Goal: Information Seeking & Learning: Learn about a topic

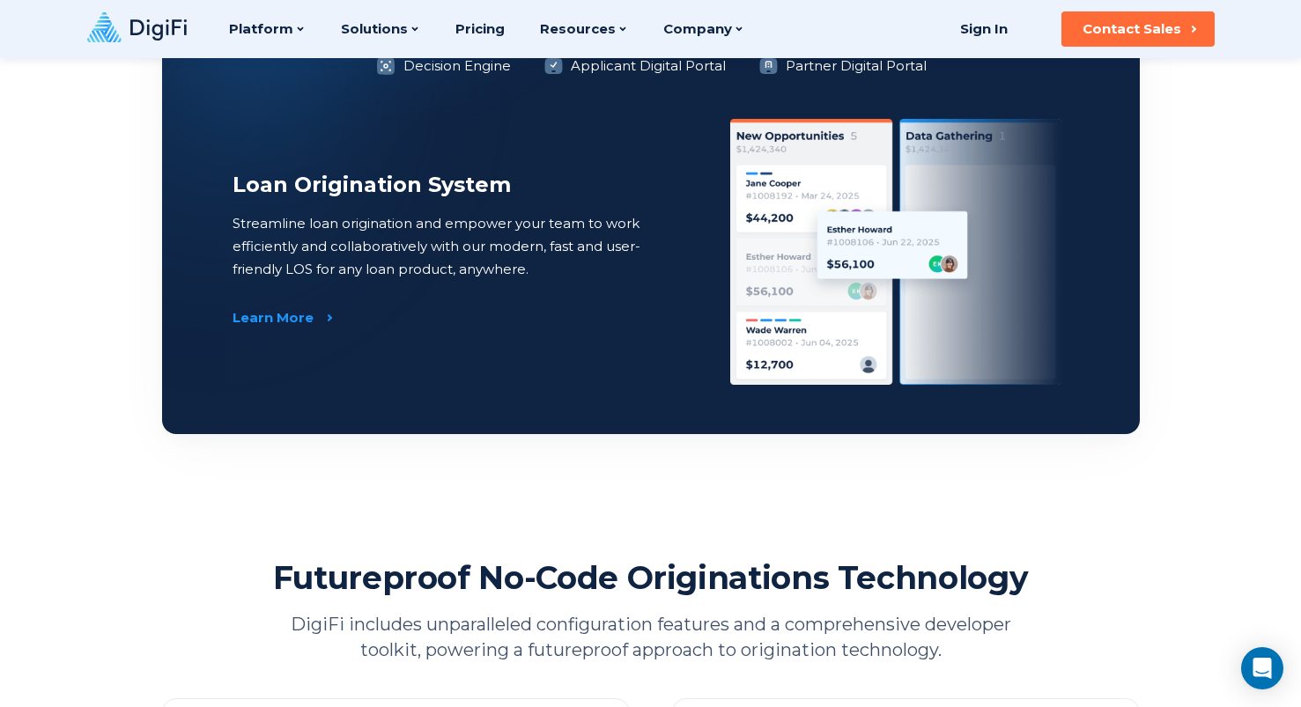
scroll to position [1148, 0]
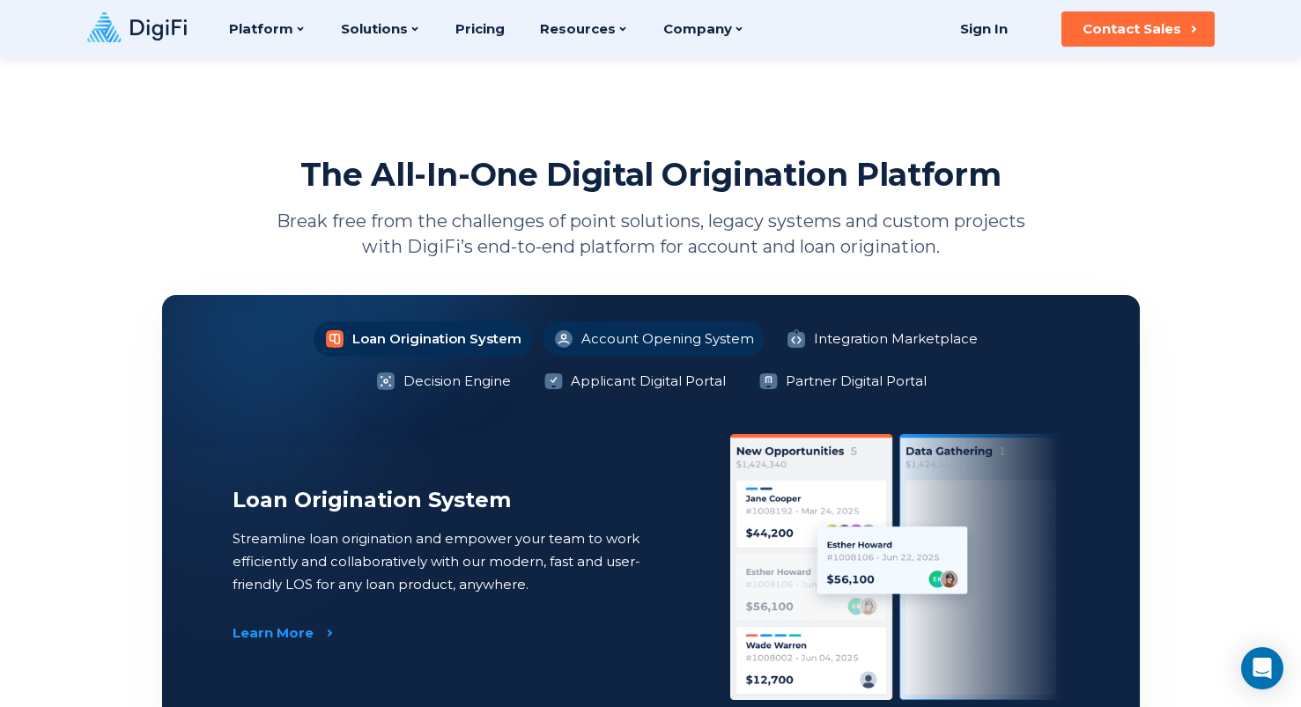
click at [542, 336] on li "Account Opening System" at bounding box center [653, 338] width 222 height 35
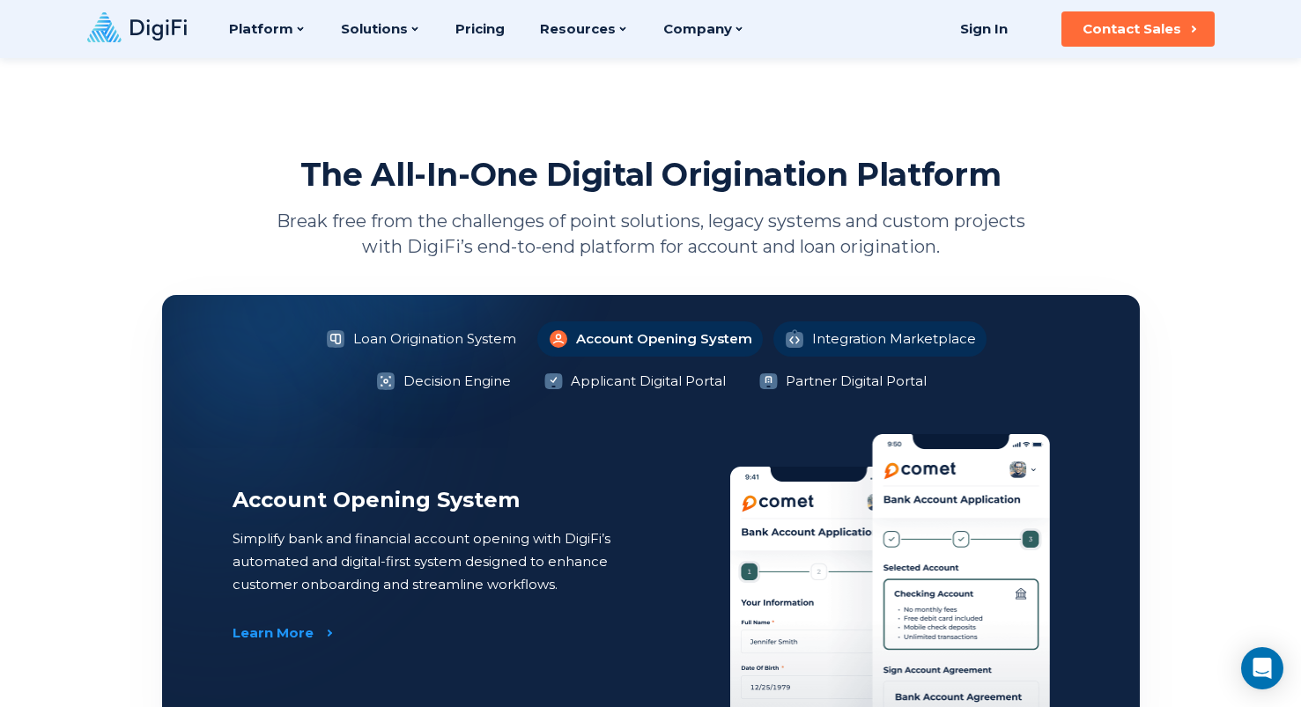
click at [773, 335] on li "Integration Marketplace" at bounding box center [879, 338] width 213 height 35
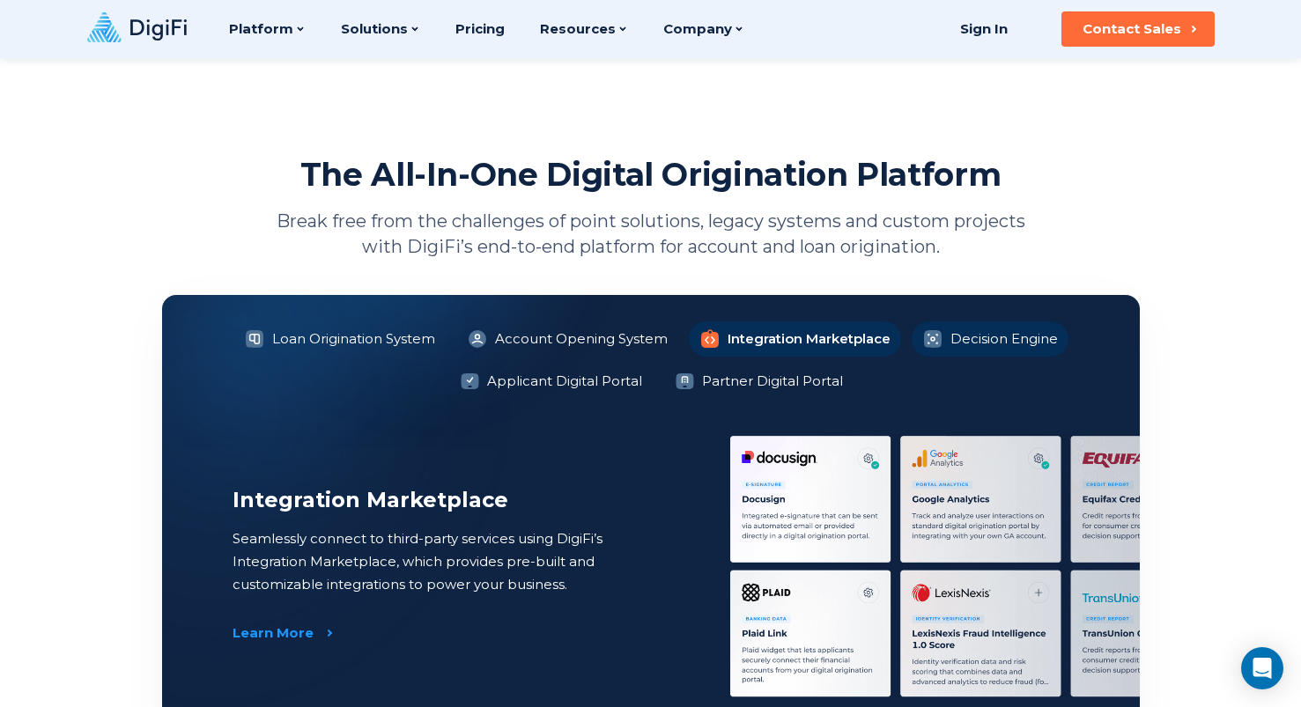
click at [941, 336] on icon at bounding box center [932, 338] width 21 height 21
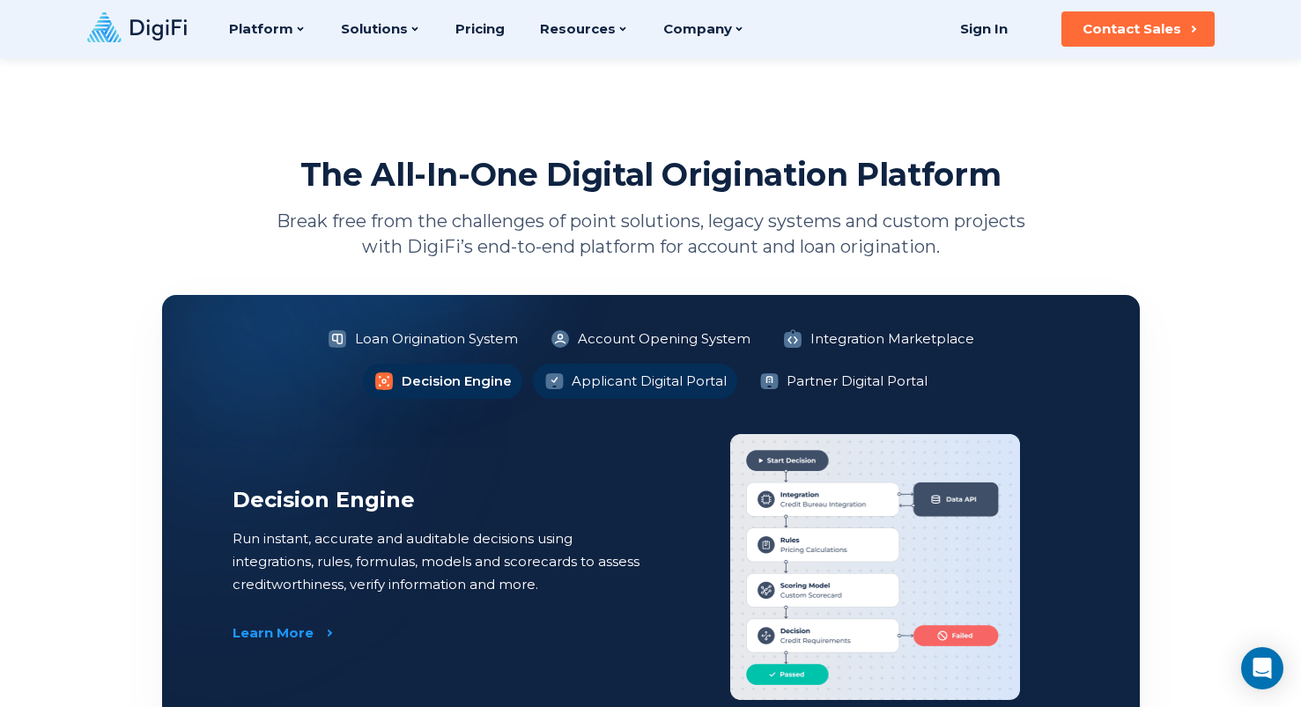
click at [598, 387] on li "Applicant Digital Portal" at bounding box center [635, 381] width 204 height 35
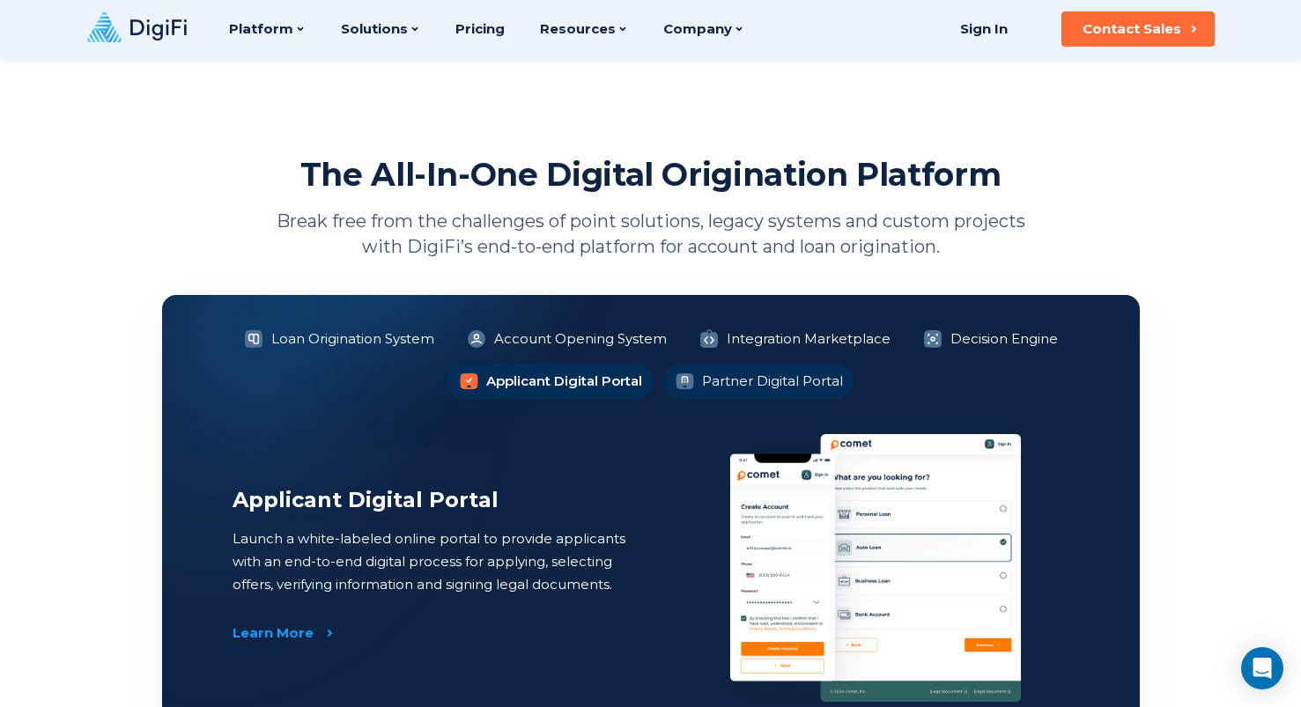
click at [790, 386] on li "Partner Digital Portal" at bounding box center [758, 381] width 190 height 35
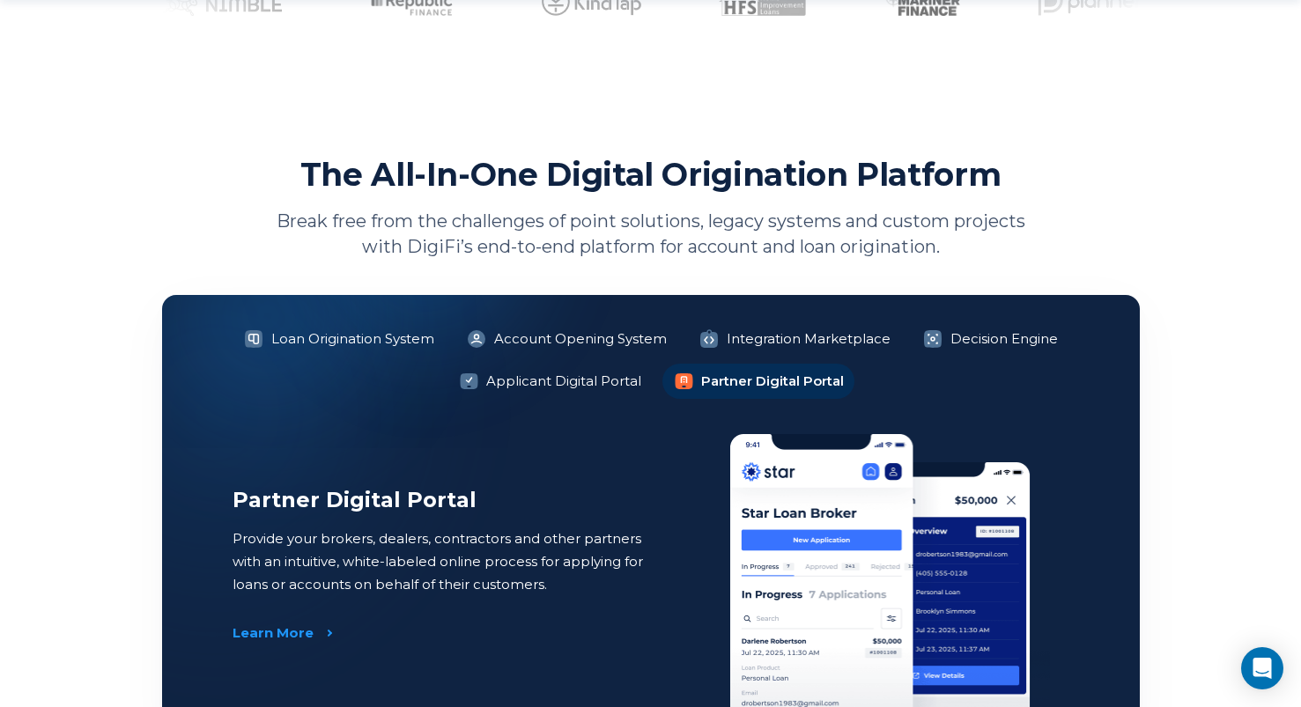
scroll to position [1291, 0]
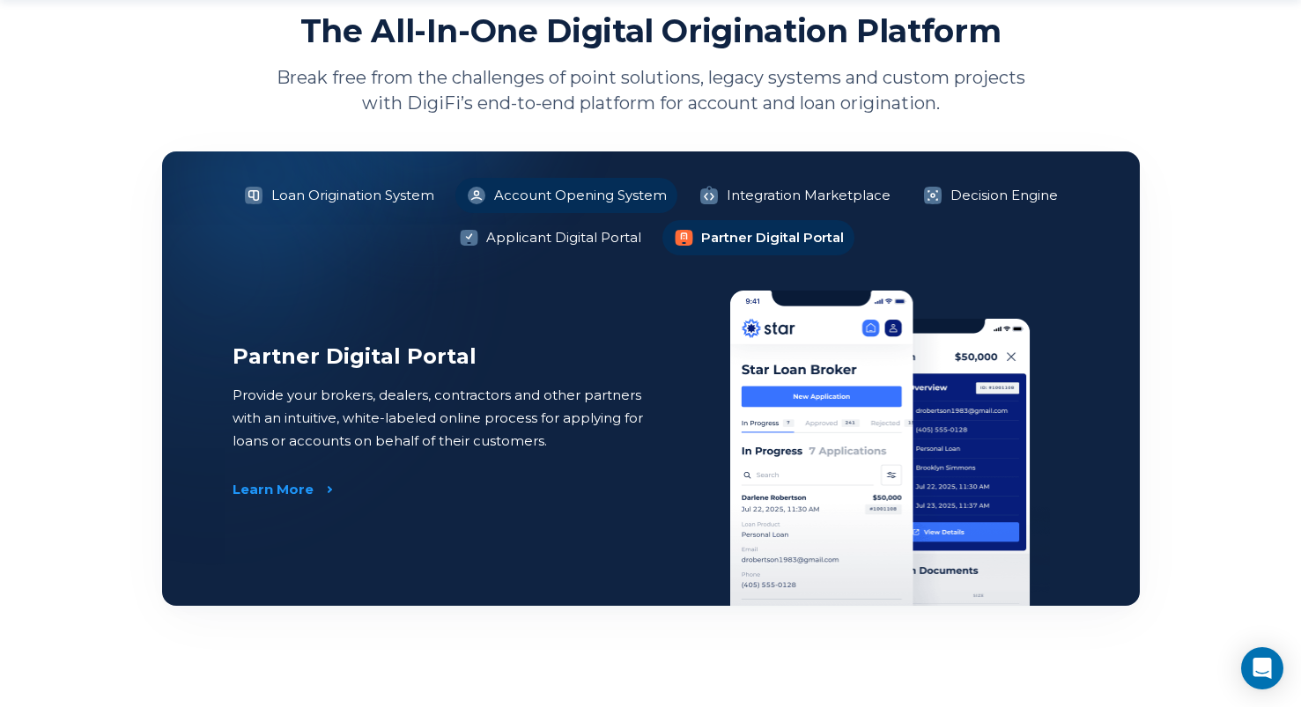
click at [554, 190] on li "Account Opening System" at bounding box center [566, 195] width 222 height 35
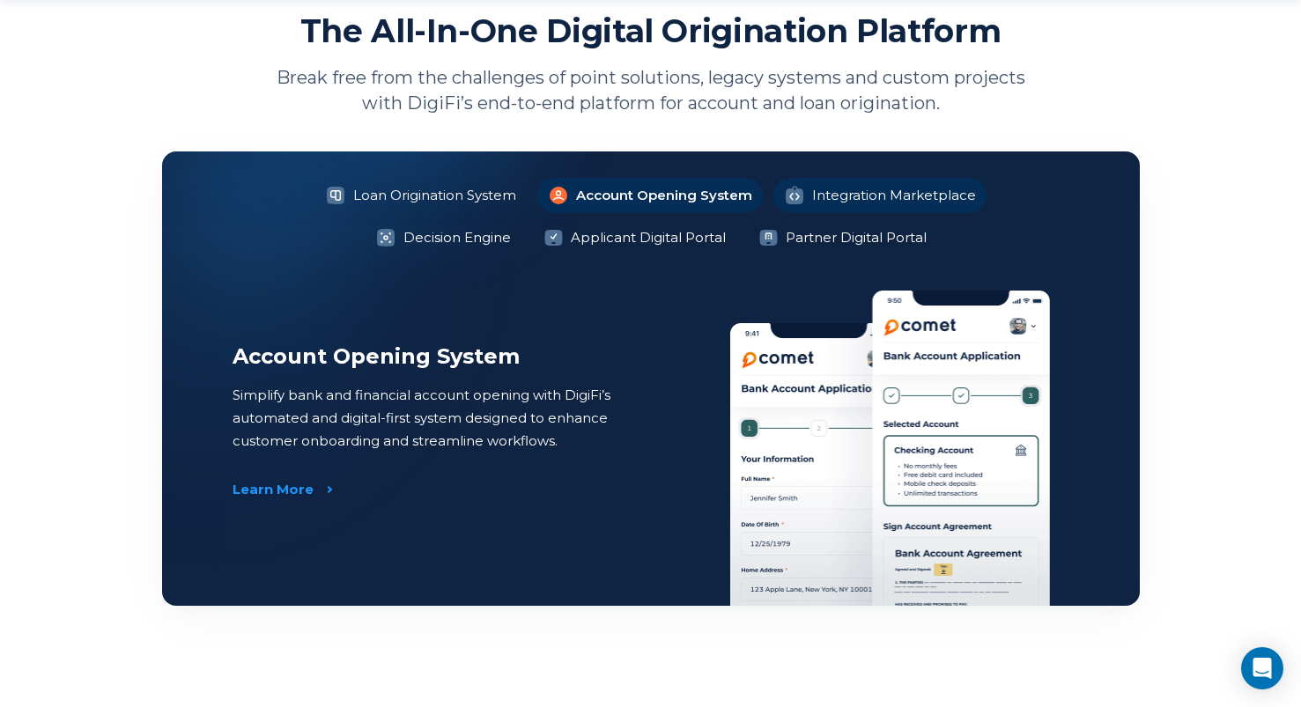
click at [805, 194] on li "Integration Marketplace" at bounding box center [879, 195] width 213 height 35
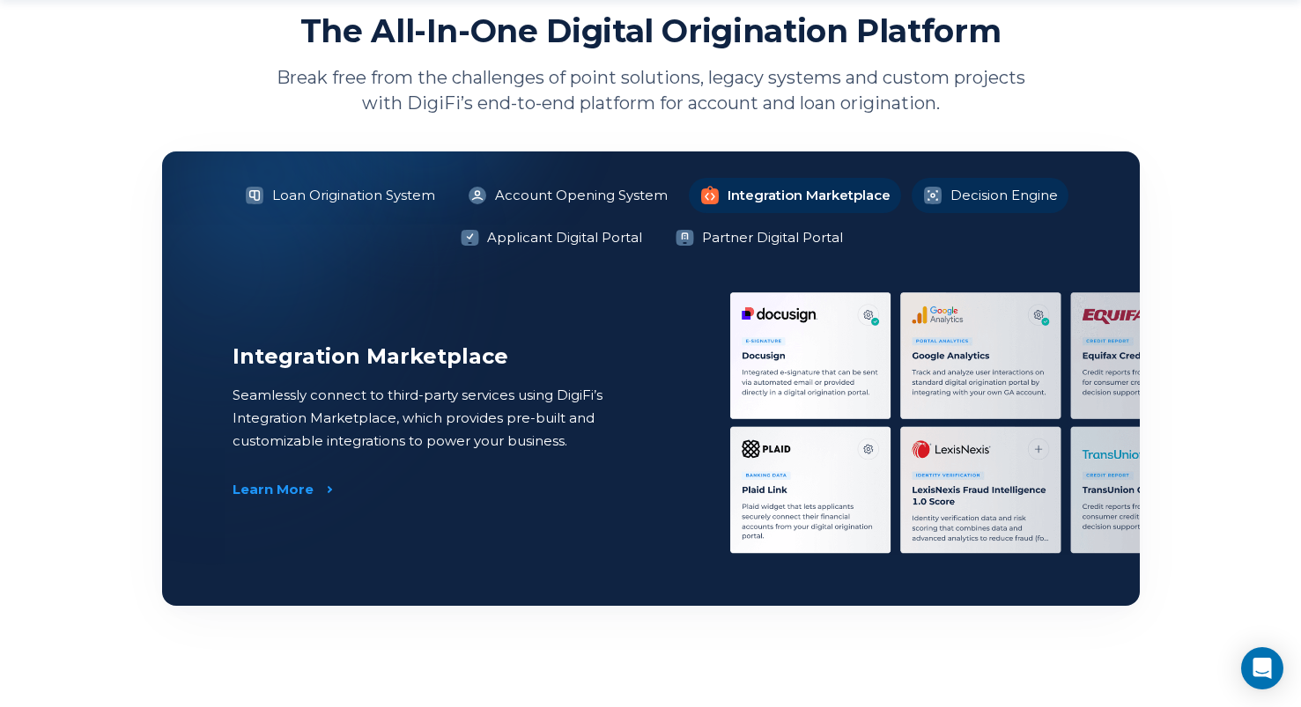
click at [1002, 197] on li "Decision Engine" at bounding box center [989, 195] width 157 height 35
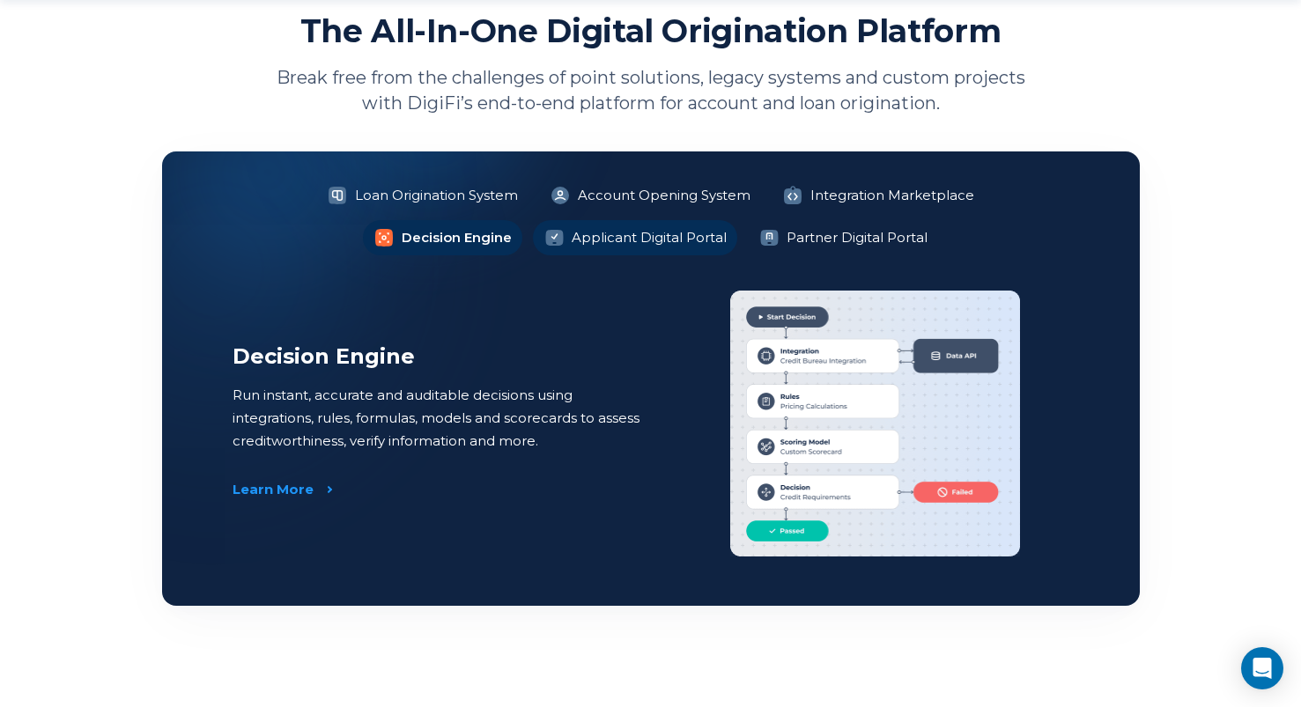
click at [563, 234] on li "Applicant Digital Portal" at bounding box center [635, 237] width 204 height 35
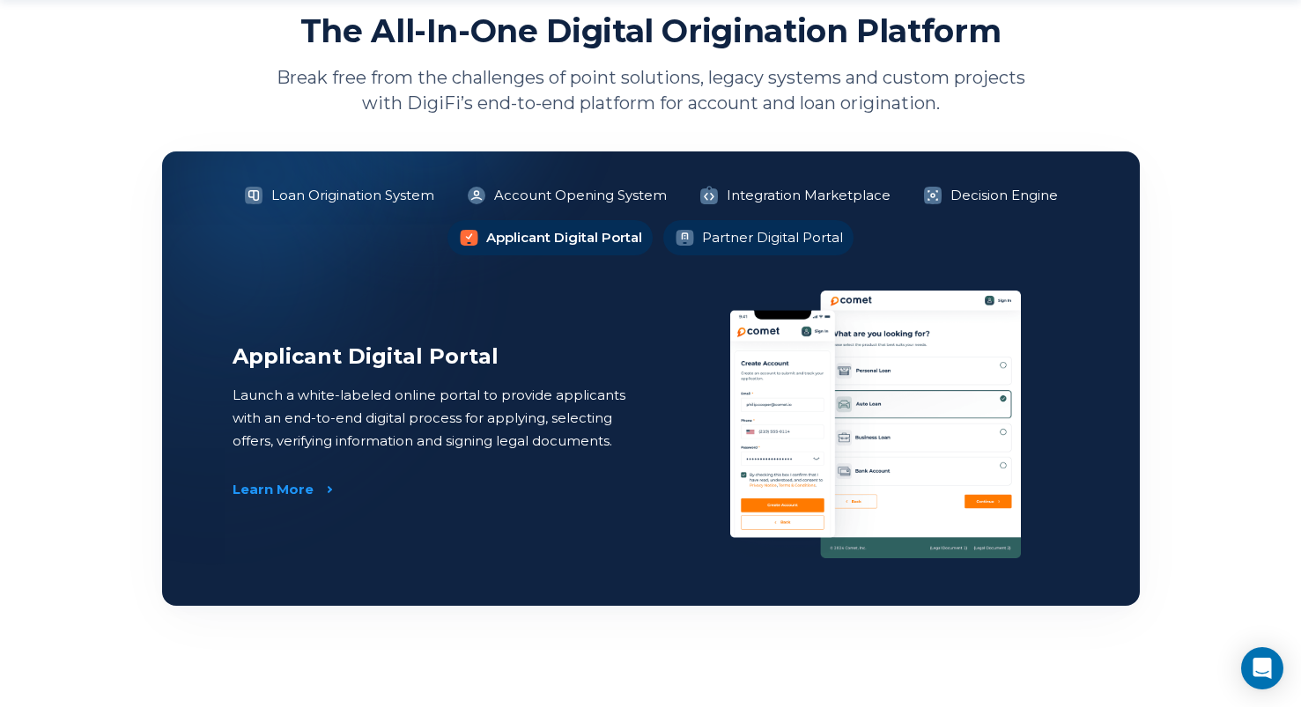
click at [746, 230] on li "Partner Digital Portal" at bounding box center [758, 237] width 190 height 35
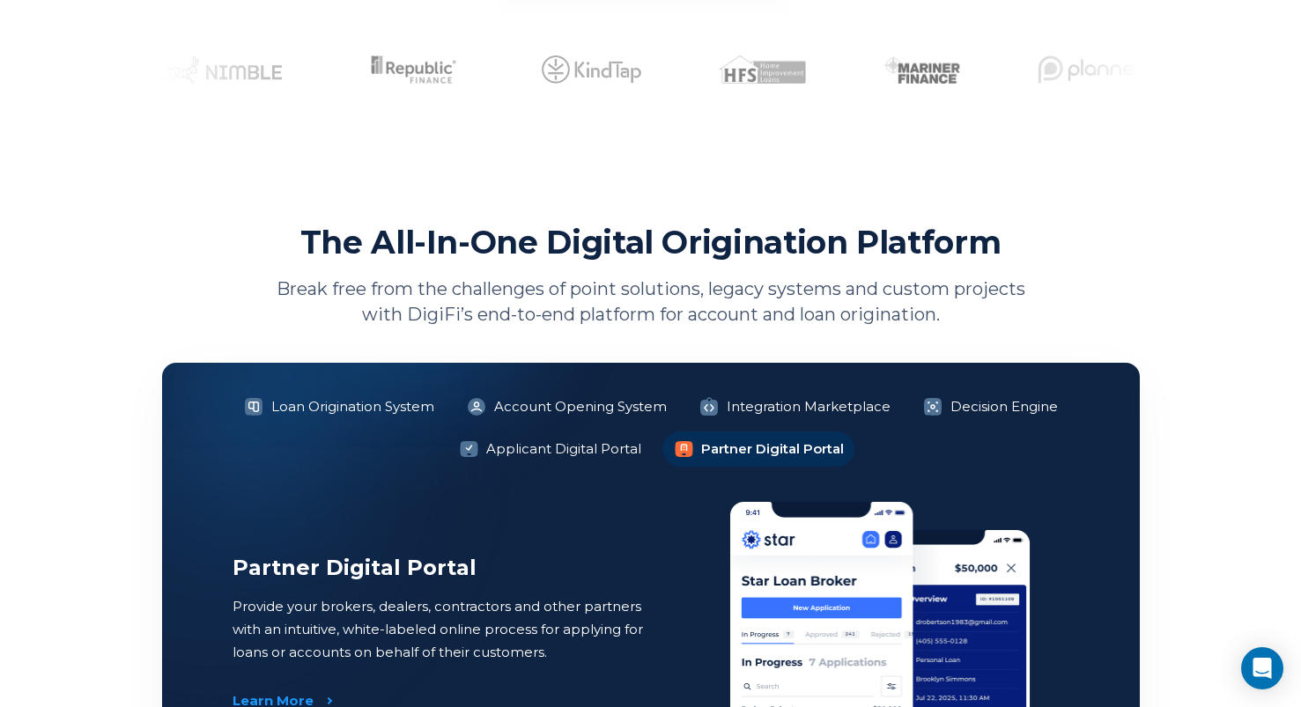
scroll to position [0, 0]
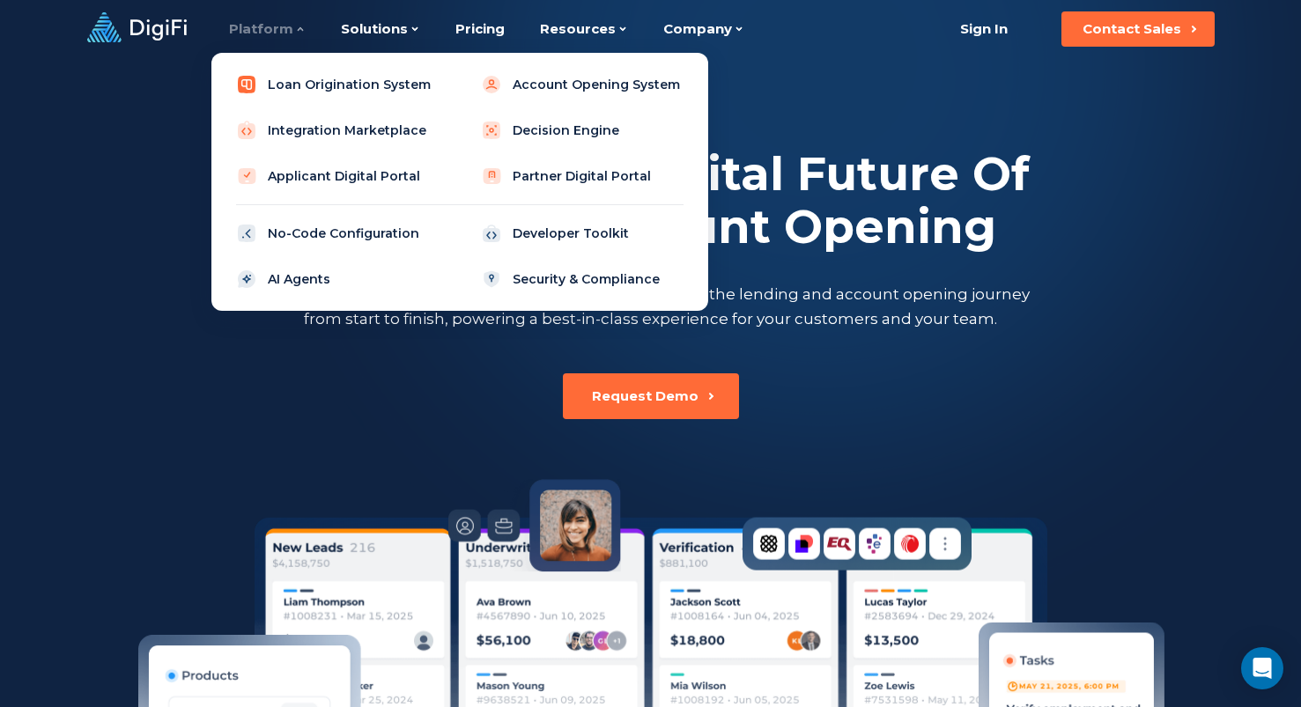
click at [287, 77] on link "Loan Origination System" at bounding box center [337, 84] width 224 height 35
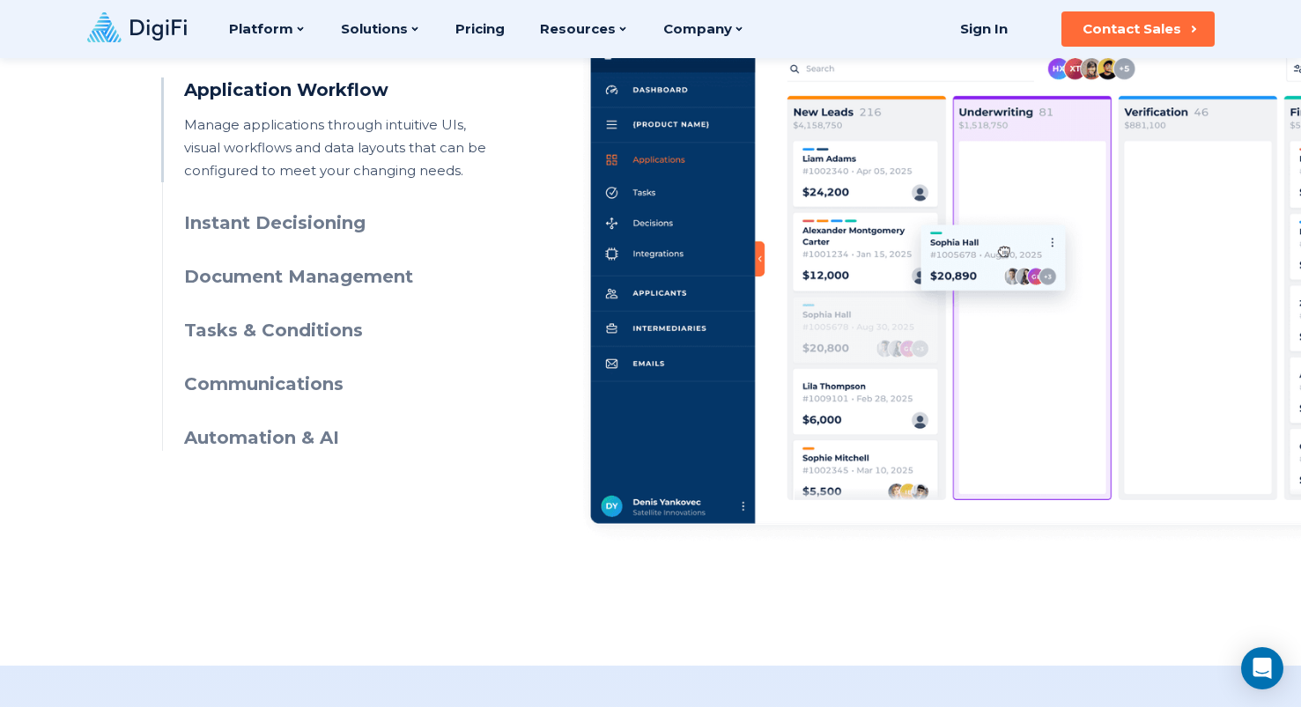
scroll to position [794, 0]
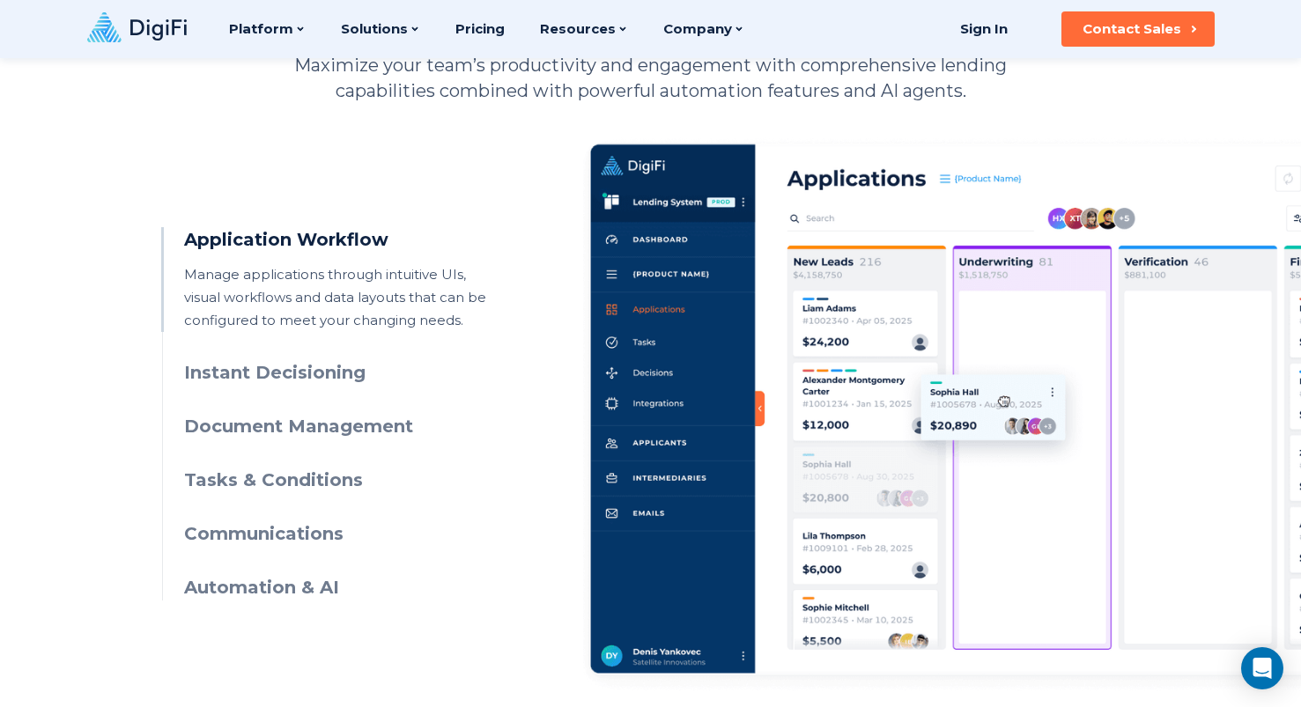
click at [300, 382] on h3 "Instant Decisioning" at bounding box center [344, 373] width 320 height 26
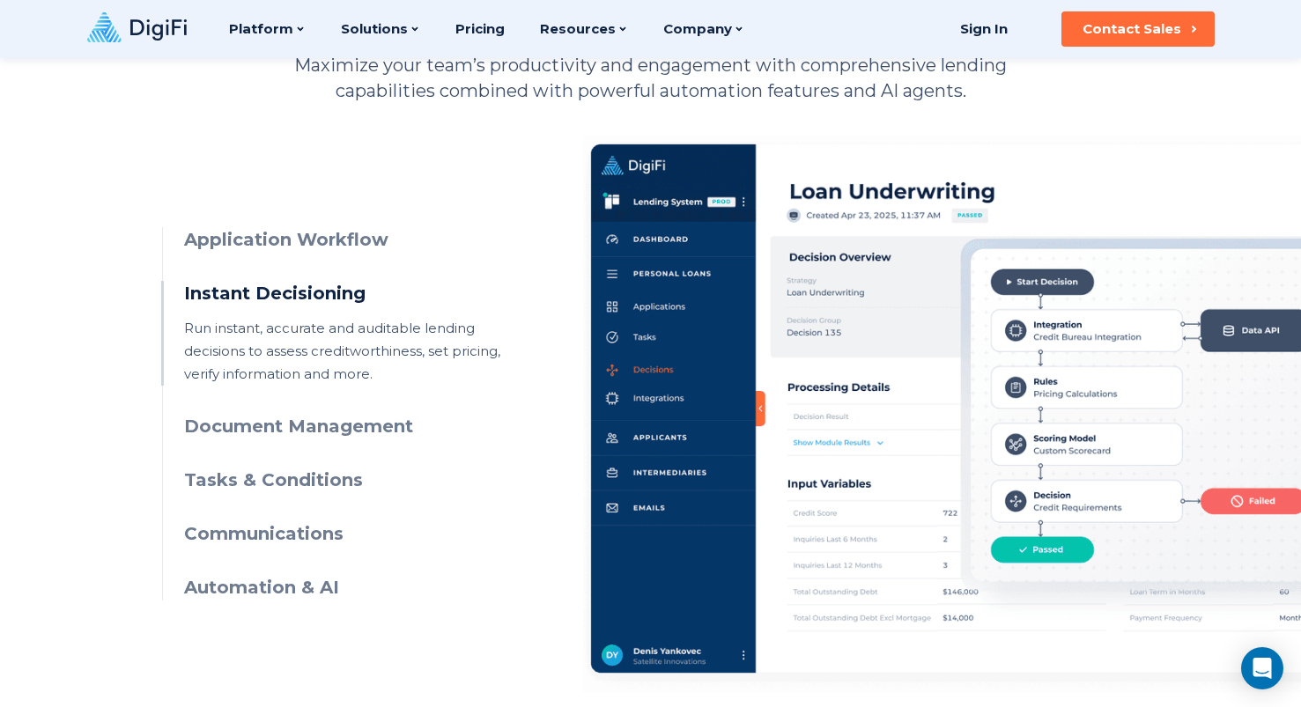
click at [331, 418] on h3 "Document Management" at bounding box center [344, 427] width 320 height 26
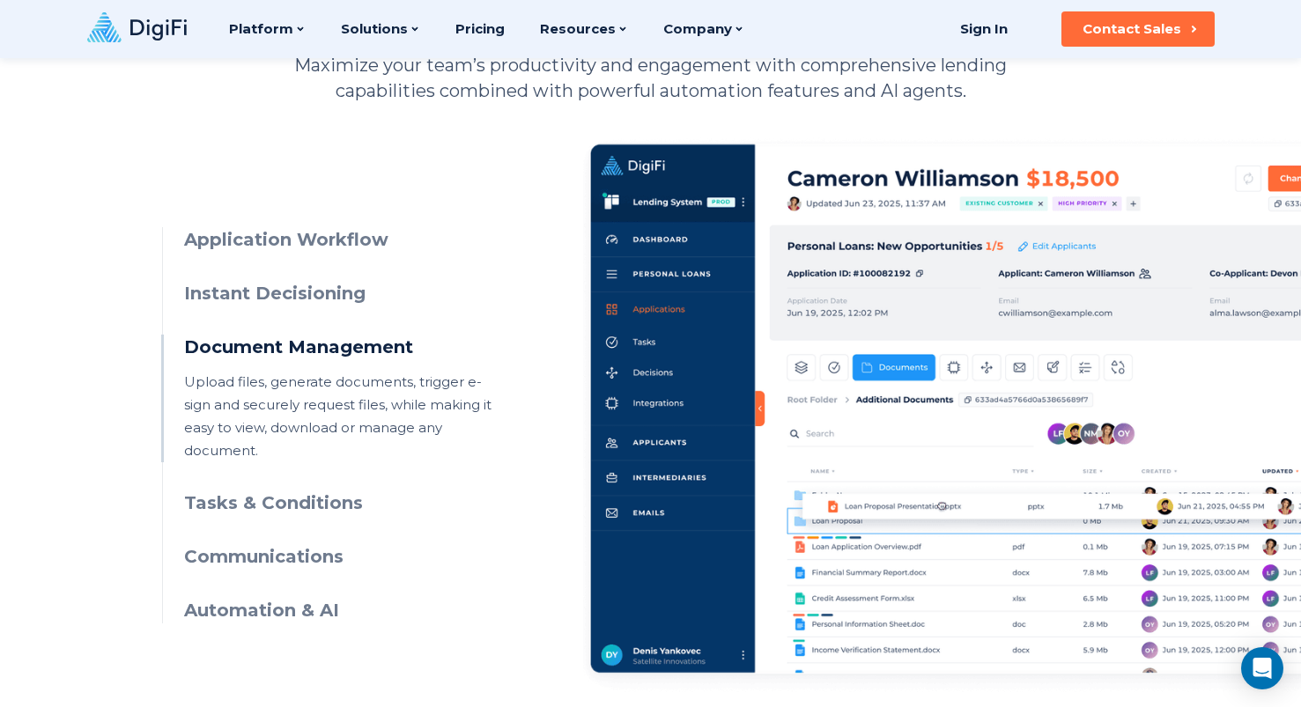
click at [333, 491] on h3 "Tasks & Conditions" at bounding box center [344, 504] width 320 height 26
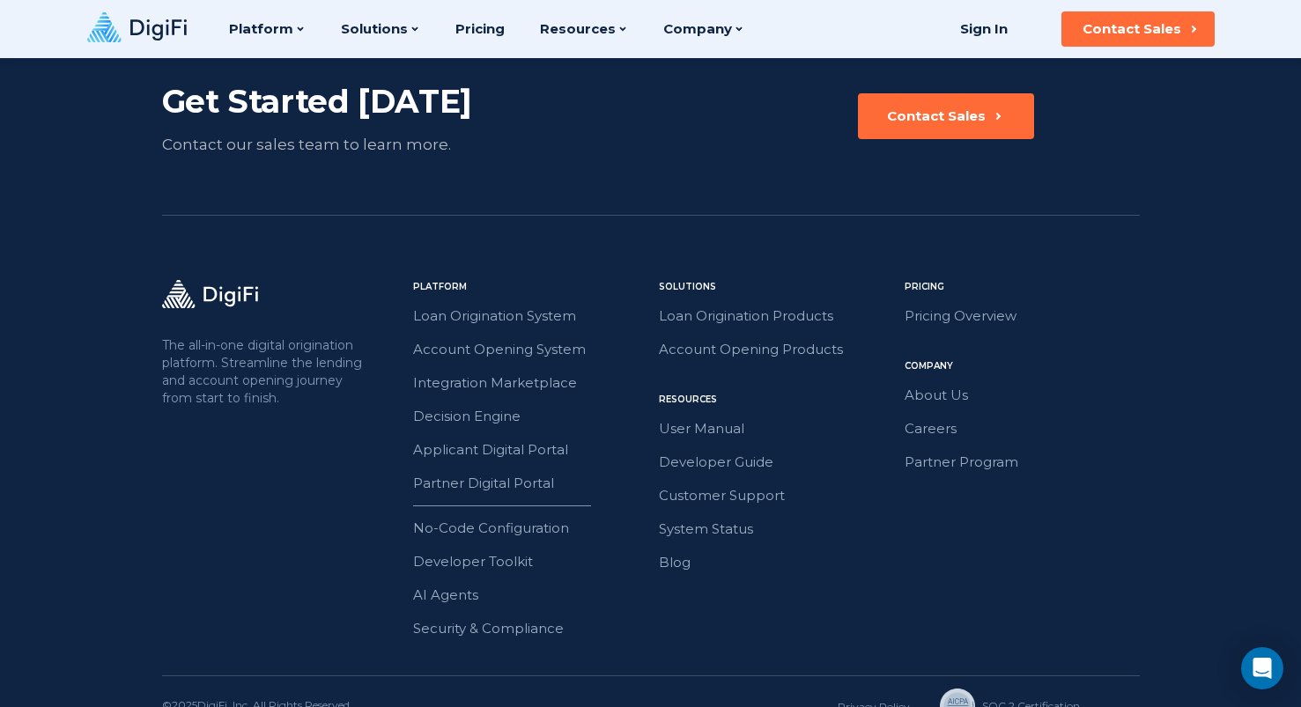
scroll to position [4148, 0]
click at [932, 305] on link "Pricing Overview" at bounding box center [1021, 316] width 235 height 23
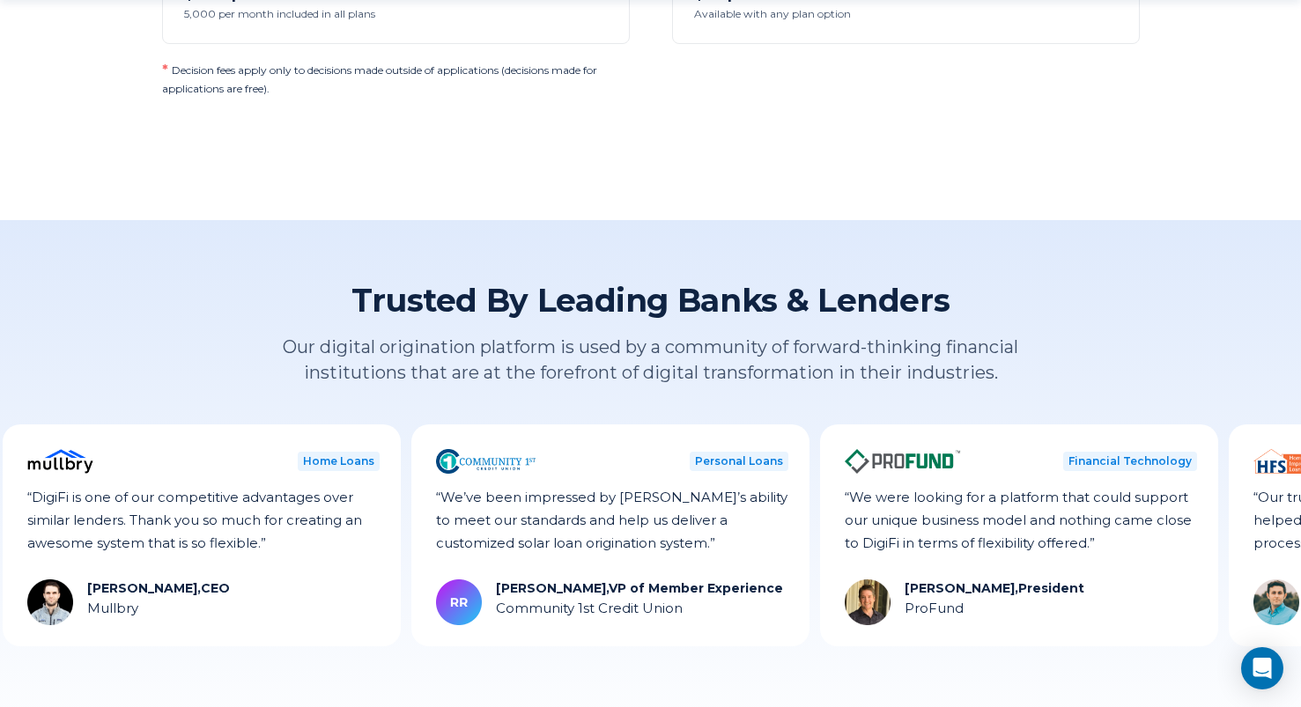
scroll to position [2556, 0]
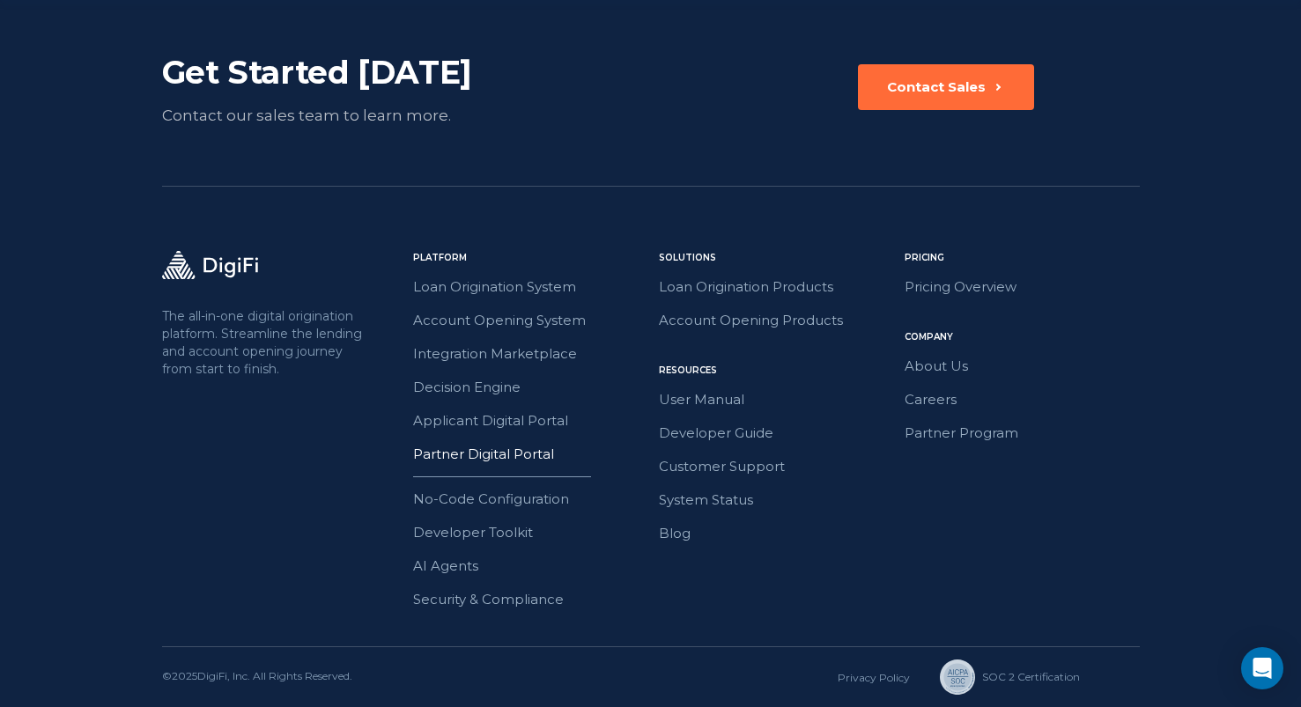
click at [488, 457] on link "Partner Digital Portal" at bounding box center [530, 454] width 235 height 23
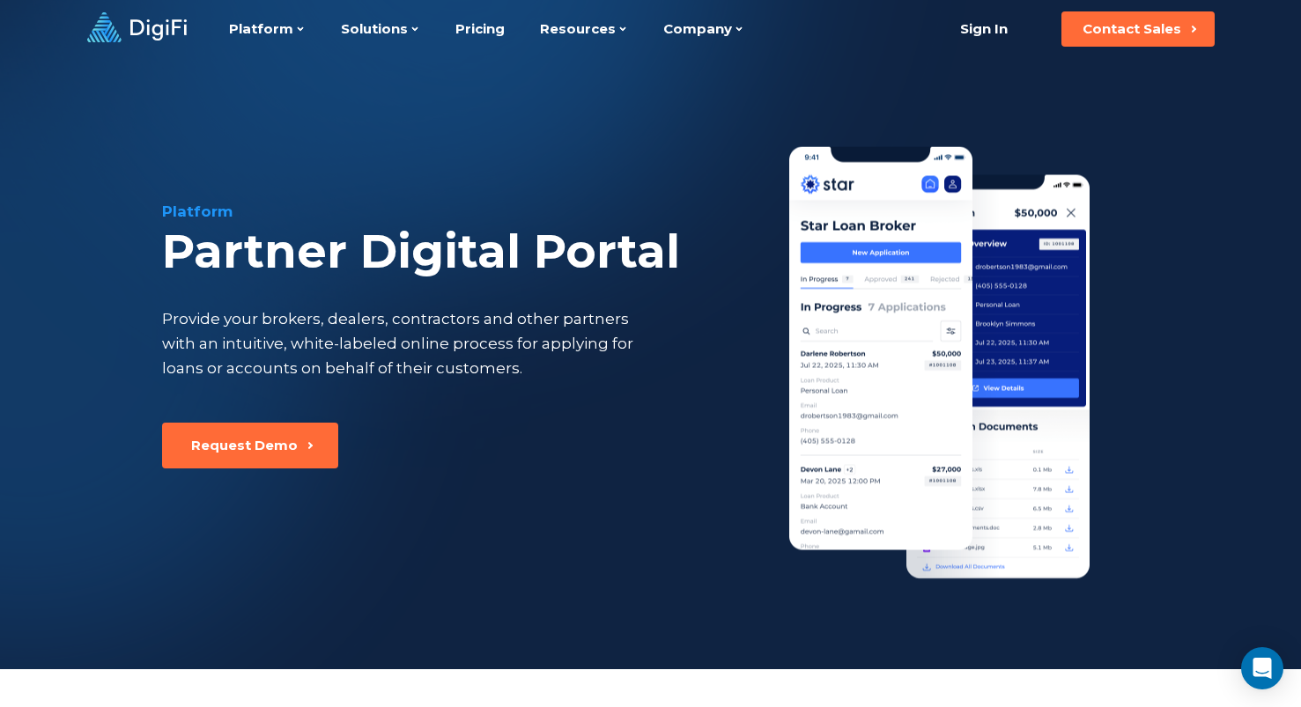
click at [94, 43] on link at bounding box center [137, 28] width 100 height 33
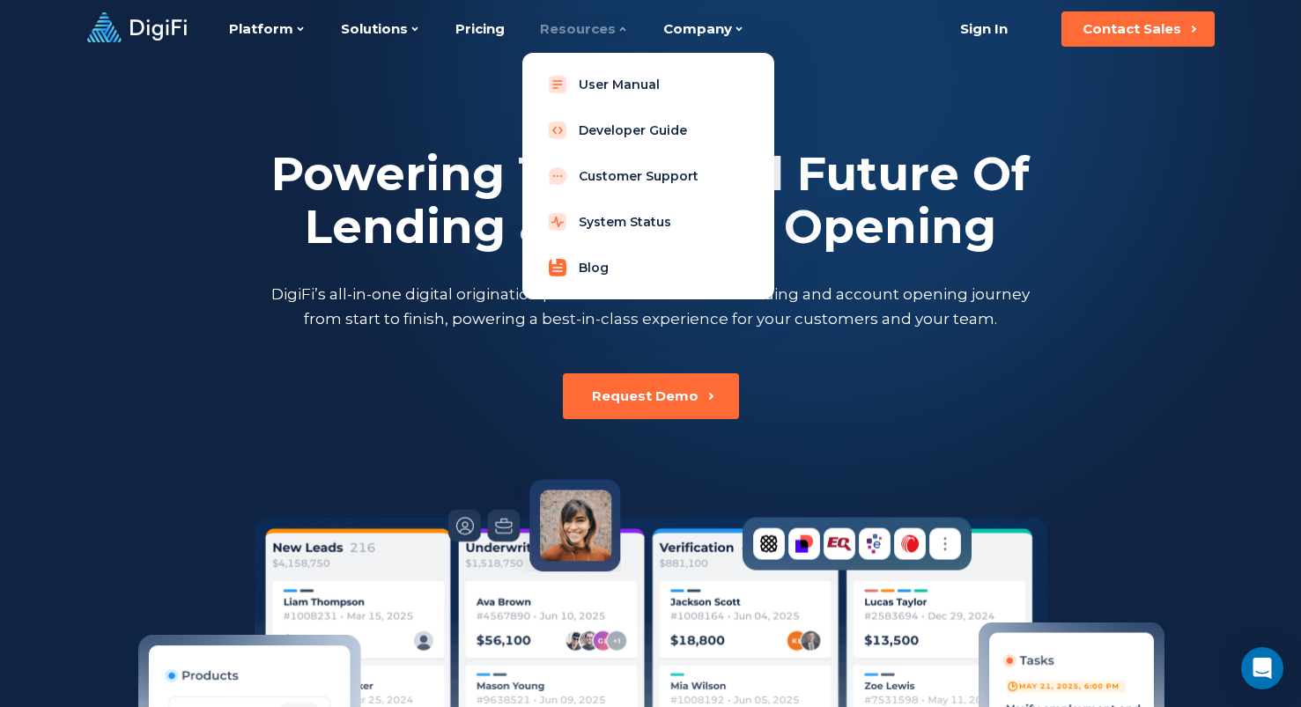
click at [587, 270] on link "Blog" at bounding box center [648, 267] width 224 height 35
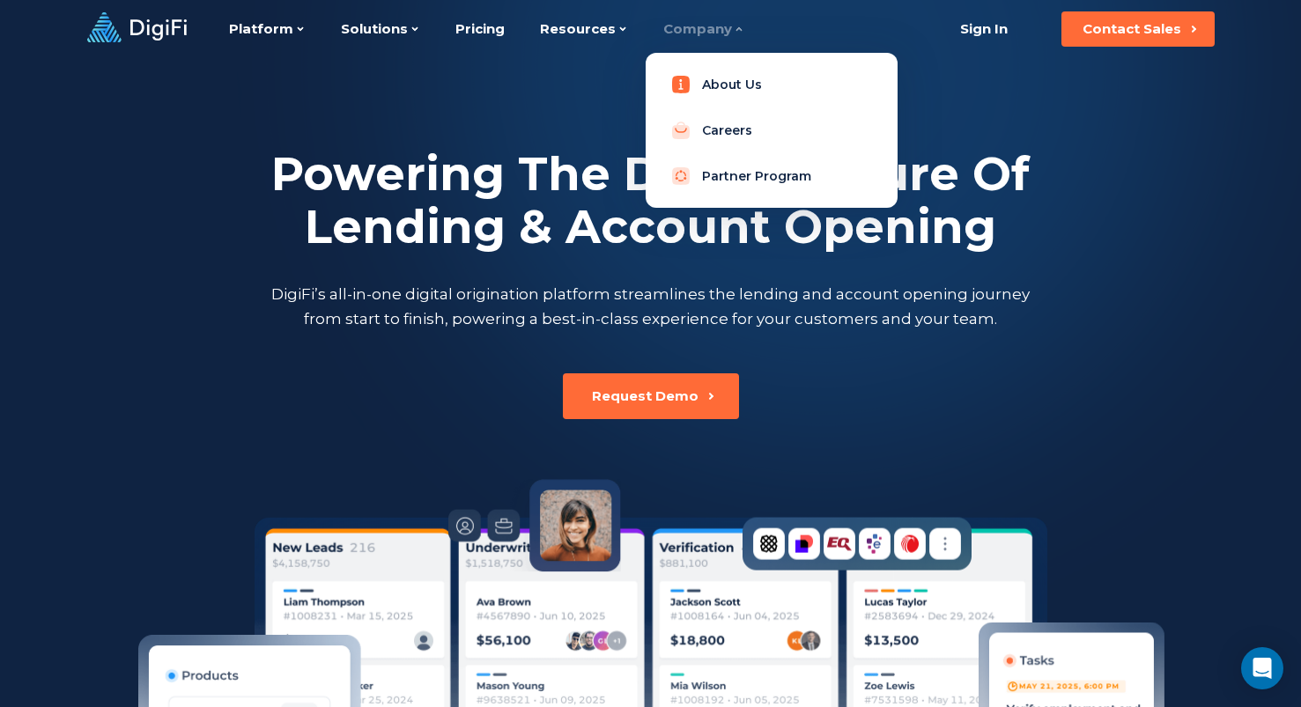
click at [730, 98] on link "About Us" at bounding box center [772, 84] width 224 height 35
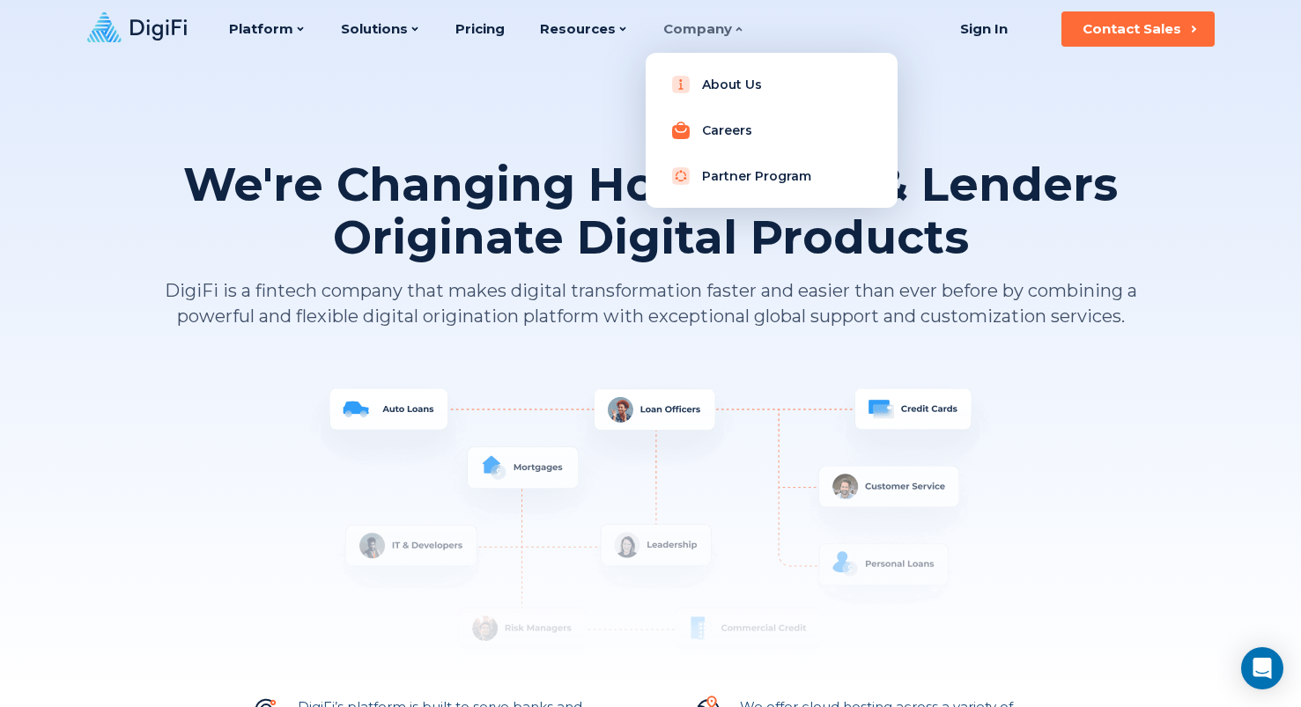
click at [720, 133] on link "Careers" at bounding box center [772, 130] width 224 height 35
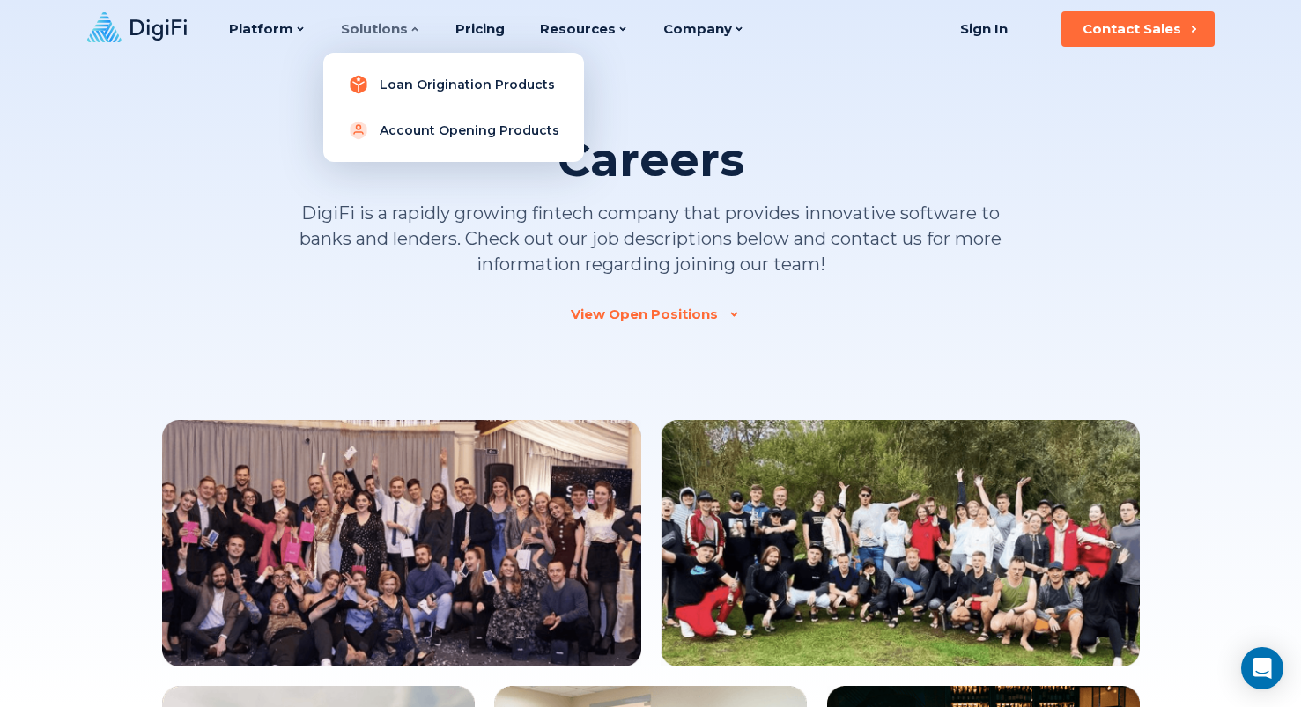
click at [365, 75] on link "Loan Origination Products" at bounding box center [453, 84] width 232 height 35
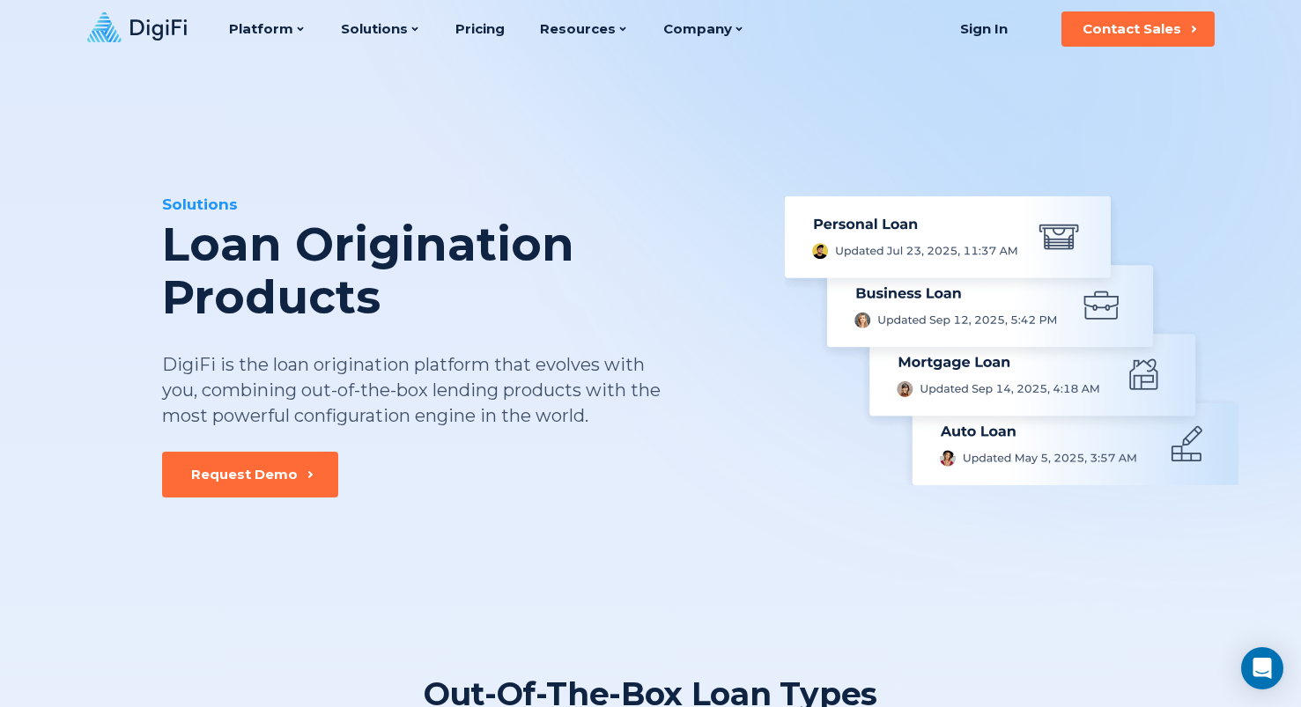
click at [141, 40] on icon at bounding box center [137, 27] width 100 height 30
